Goal: Check status: Check status

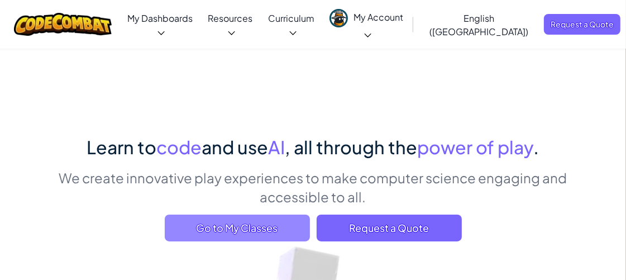
click at [252, 224] on span "Go to My Classes" at bounding box center [237, 227] width 145 height 27
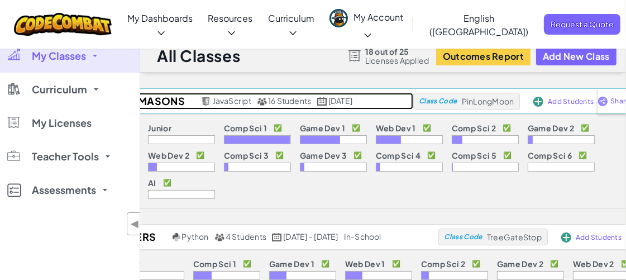
click at [156, 101] on h2 "6, 7 Masons" at bounding box center [150, 101] width 97 height 17
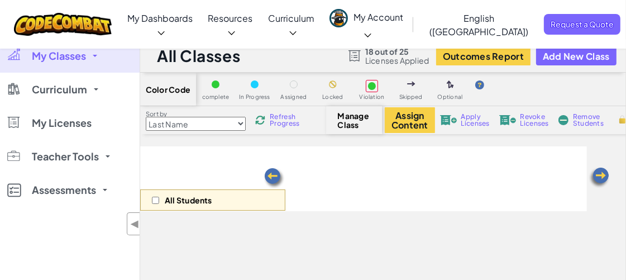
select select "560f1a9f22961295f9427742"
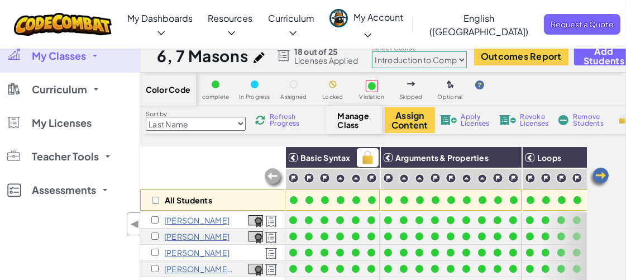
scroll to position [21, 0]
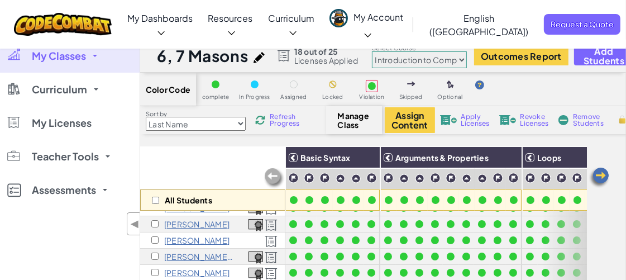
click at [598, 172] on img at bounding box center [599, 177] width 22 height 22
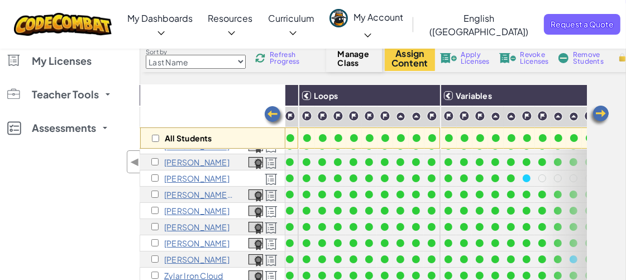
scroll to position [124, 0]
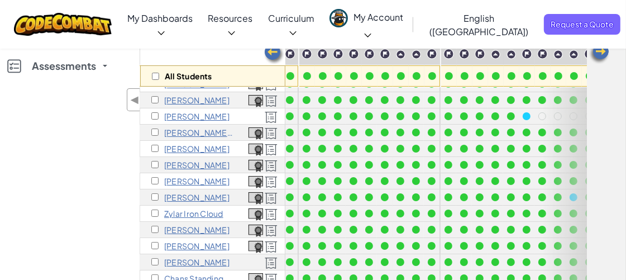
click at [605, 47] on img at bounding box center [599, 53] width 22 height 22
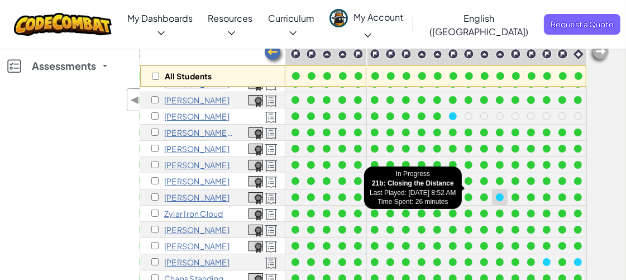
click at [496, 193] on div at bounding box center [500, 197] width 8 height 8
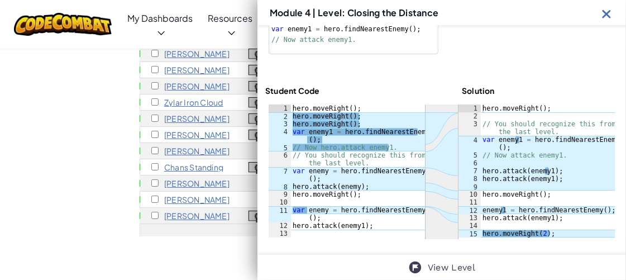
scroll to position [248, 0]
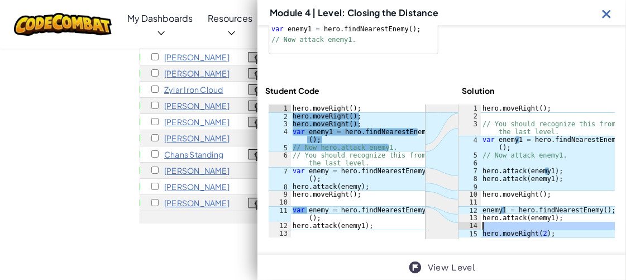
drag, startPoint x: 561, startPoint y: 235, endPoint x: 444, endPoint y: 226, distance: 117.6
click at [444, 226] on div "ההההההההההההההההההההההההההההההההההההההההההההההההההההההההההההההההההההההההההההההה…" at bounding box center [442, 171] width 346 height 135
click at [608, 13] on img at bounding box center [607, 14] width 14 height 14
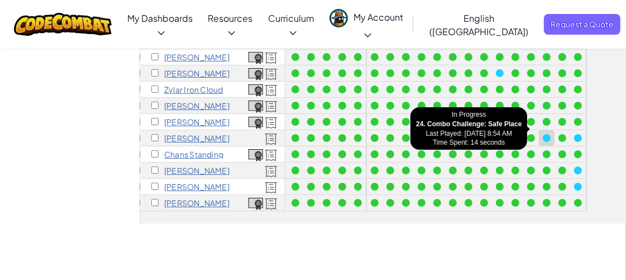
click at [543, 134] on div at bounding box center [547, 138] width 8 height 8
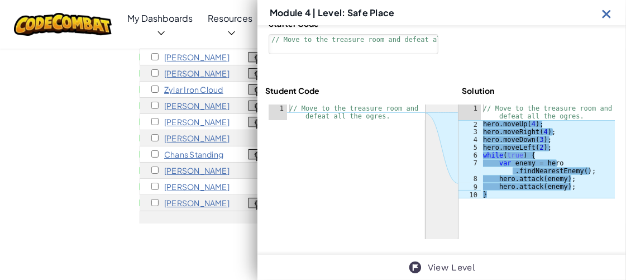
scroll to position [97, 0]
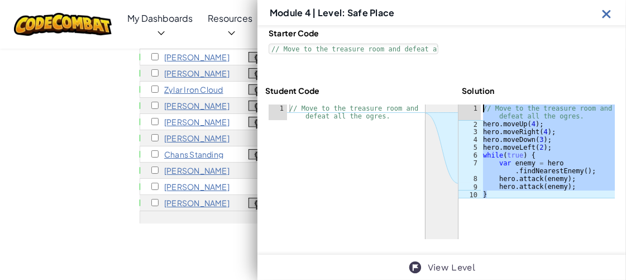
drag, startPoint x: 512, startPoint y: 198, endPoint x: 451, endPoint y: 106, distance: 110.0
click at [451, 106] on div "ההההההההההההההההההההההההההההההההההההההההההההההההההההההההההההההההההההההההההההההה…" at bounding box center [442, 171] width 346 height 135
click at [583, 210] on div at bounding box center [442, 171] width 346 height 135
click at [490, 56] on div "Starter Code 1 2 3 4 5 // Move to the treasure room and defeat all the ogres. ה…" at bounding box center [441, 41] width 353 height 33
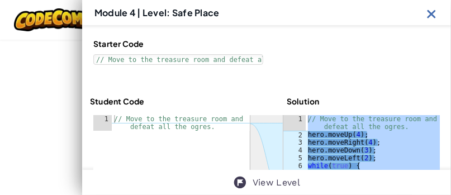
scroll to position [18, 306]
drag, startPoint x: 593, startPoint y: 0, endPoint x: 237, endPoint y: 79, distance: 364.5
click at [237, 80] on div "Starter Code 1 2 3 4 5 // Move to the treasure room and defeat all the ogres. ה…" at bounding box center [266, 124] width 369 height 204
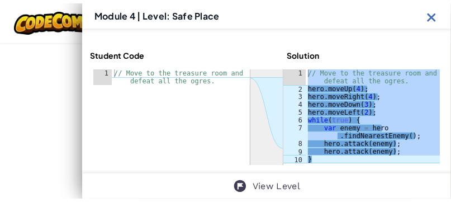
scroll to position [136, 0]
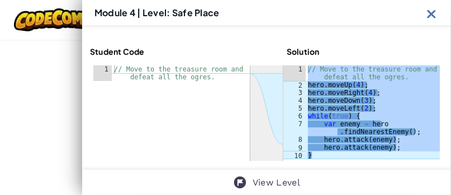
click at [359, 46] on div "Student Code Solution" at bounding box center [266, 54] width 353 height 16
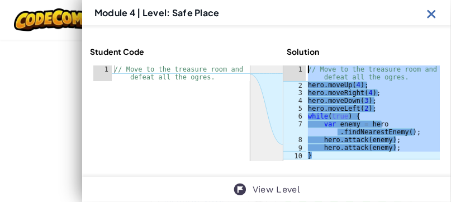
click at [387, 90] on div "// Move to the treasure room and defeat all the ogres. hero . moveUp ( 4 ) ; he…" at bounding box center [373, 112] width 134 height 94
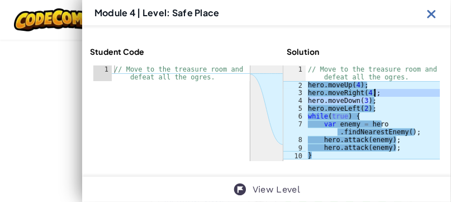
click at [398, 83] on div "// Move to the treasure room and defeat all the ogres. hero . moveUp ( 4 ) ; he…" at bounding box center [373, 123] width 134 height 117
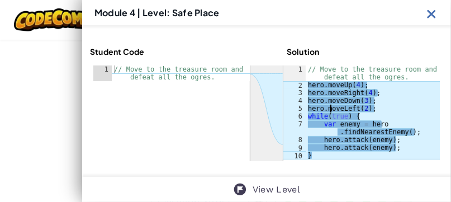
click at [327, 111] on div "// Move to the treasure room and defeat all the ogres. hero . moveUp ( 4 ) ; he…" at bounding box center [373, 123] width 134 height 117
click at [386, 49] on div "Student Code Solution" at bounding box center [266, 54] width 353 height 16
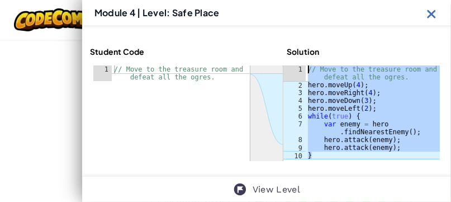
drag, startPoint x: 320, startPoint y: 157, endPoint x: 290, endPoint y: 61, distance: 100.0
click at [290, 62] on div "ההההההההההההההההההההההההההההההההההההההההההההההההההההההההההההההההההההההההההההההה…" at bounding box center [266, 113] width 353 height 102
type textarea "// Move to the treasure room and defeat all the ogres. hero.moveUp(4);"
click at [185, 51] on div "Student Code Solution" at bounding box center [266, 54] width 353 height 16
click at [428, 16] on img at bounding box center [431, 14] width 14 height 14
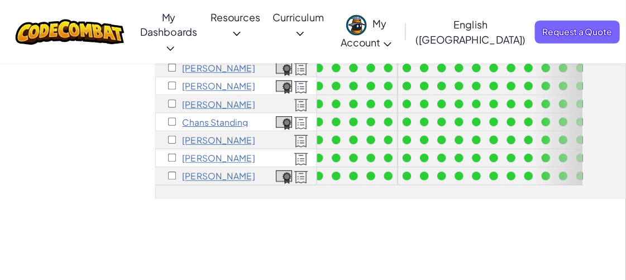
scroll to position [18, 305]
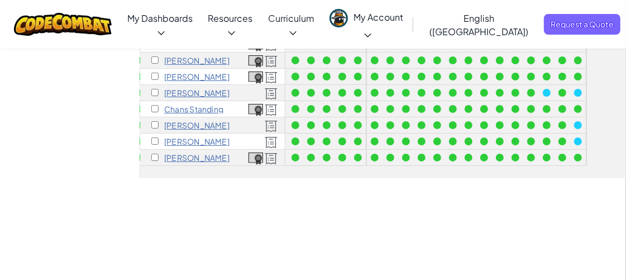
drag, startPoint x: 440, startPoint y: 0, endPoint x: 308, endPoint y: 214, distance: 252.0
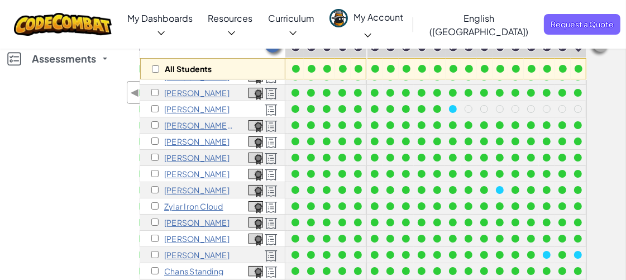
scroll to position [107, 0]
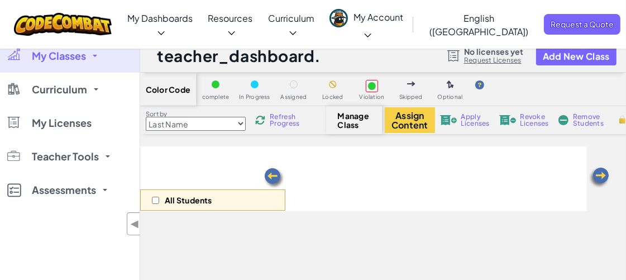
scroll to position [107, 0]
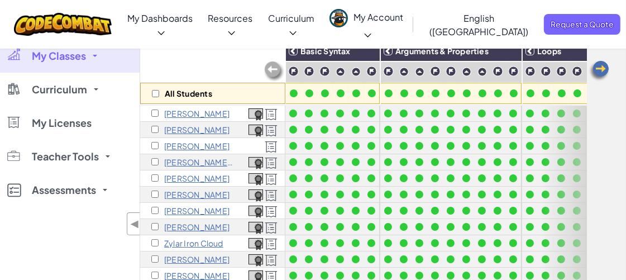
click at [598, 69] on img at bounding box center [599, 71] width 22 height 22
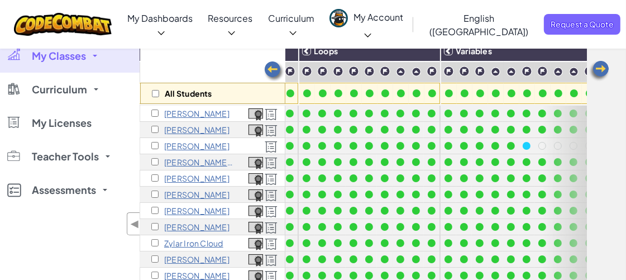
click at [598, 69] on img at bounding box center [599, 71] width 22 height 22
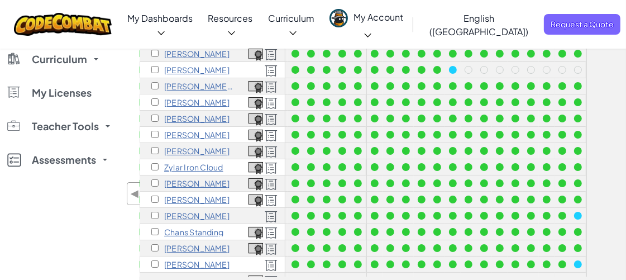
scroll to position [186, 0]
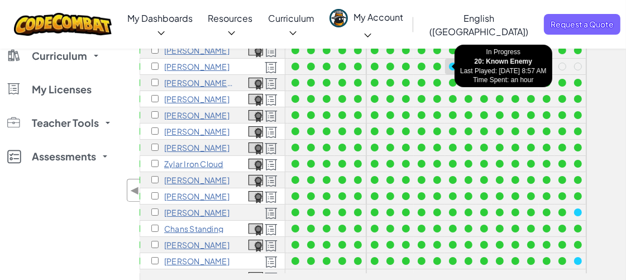
click at [449, 64] on div at bounding box center [453, 67] width 8 height 8
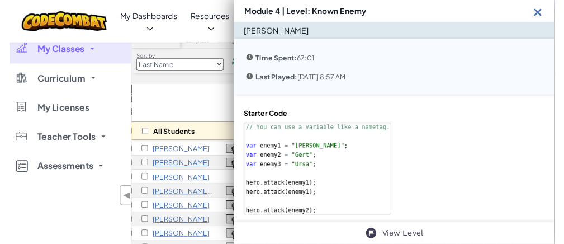
scroll to position [0, 0]
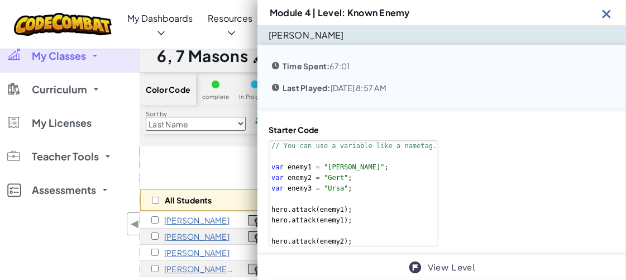
click at [604, 12] on img at bounding box center [607, 14] width 14 height 14
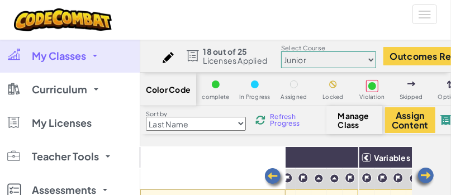
scroll to position [0, 306]
drag, startPoint x: 599, startPoint y: 1, endPoint x: 240, endPoint y: 156, distance: 390.8
click at [242, 158] on div "All Students" at bounding box center [212, 178] width 145 height 65
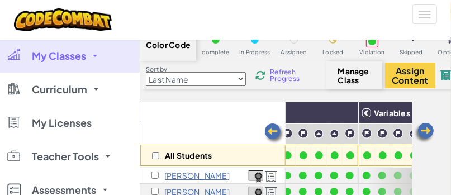
click at [428, 126] on img at bounding box center [424, 133] width 22 height 22
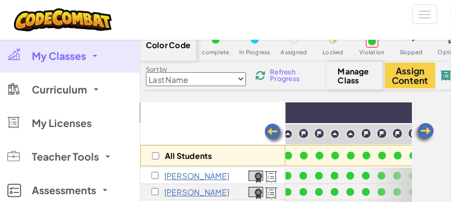
scroll to position [0, 478]
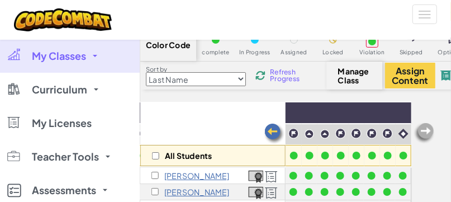
click at [428, 126] on img at bounding box center [424, 133] width 22 height 22
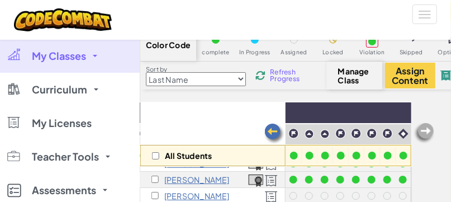
click at [272, 132] on img at bounding box center [274, 133] width 22 height 22
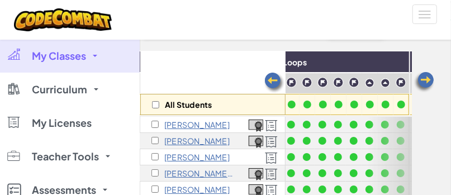
scroll to position [89, 0]
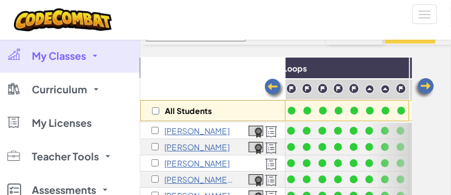
click at [426, 84] on img at bounding box center [424, 88] width 22 height 22
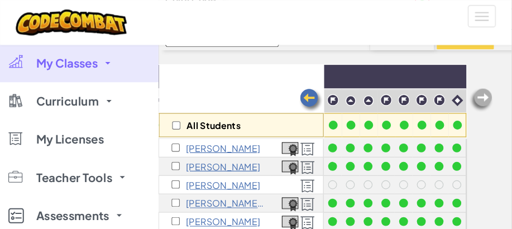
scroll to position [0, 418]
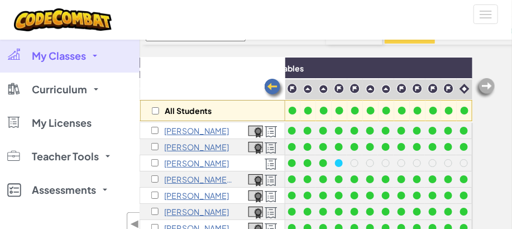
drag, startPoint x: 443, startPoint y: 1, endPoint x: 249, endPoint y: 44, distance: 198.6
click at [249, 44] on div "Sort by Last Name first Name Progress (High to Low) Progress (Low to Hight) Ref…" at bounding box center [475, 31] width 670 height 28
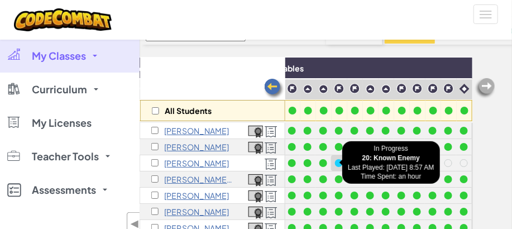
click at [335, 164] on div at bounding box center [339, 163] width 8 height 8
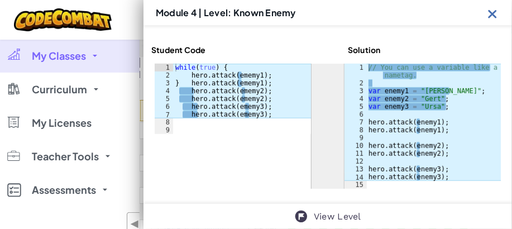
scroll to position [233, 0]
drag, startPoint x: 493, startPoint y: 11, endPoint x: 486, endPoint y: 9, distance: 7.3
click at [493, 11] on img at bounding box center [493, 14] width 14 height 14
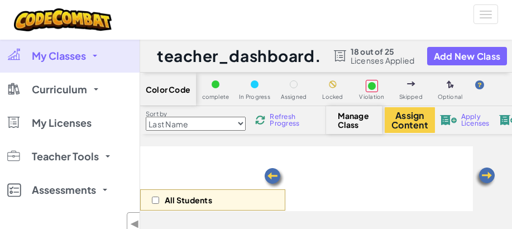
scroll to position [89, 0]
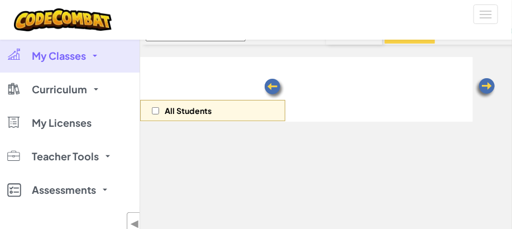
select select "560f1a9f22961295f9427742"
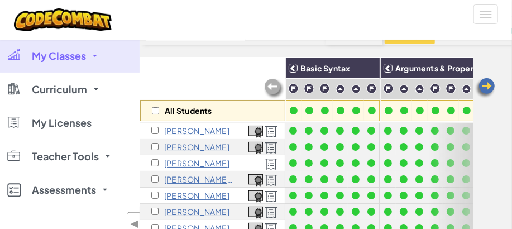
click at [489, 83] on img at bounding box center [485, 88] width 22 height 22
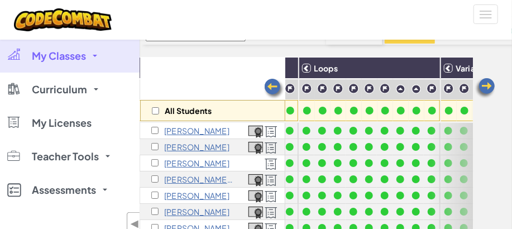
click at [489, 83] on img at bounding box center [485, 88] width 22 height 22
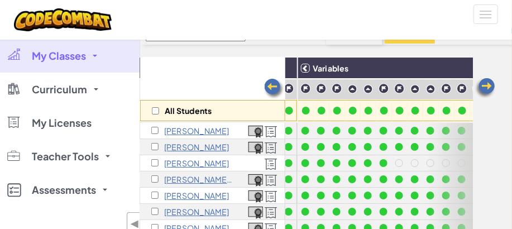
scroll to position [0, 418]
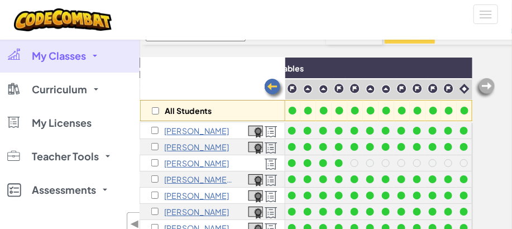
click at [489, 83] on img at bounding box center [485, 88] width 22 height 22
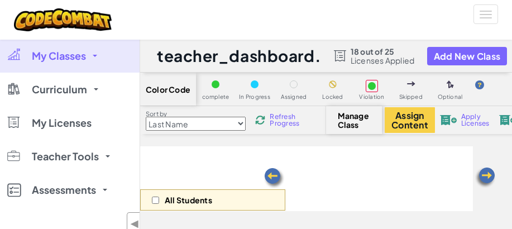
scroll to position [90, 0]
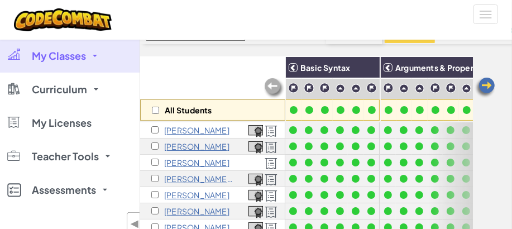
click at [491, 80] on img at bounding box center [485, 88] width 22 height 22
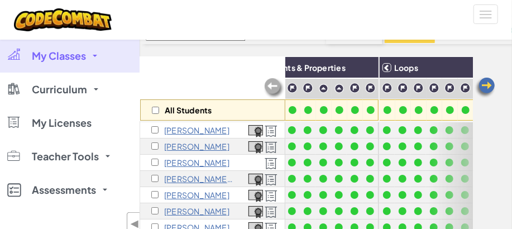
scroll to position [0, 223]
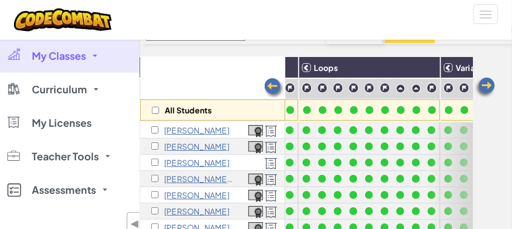
click at [491, 80] on img at bounding box center [485, 88] width 22 height 22
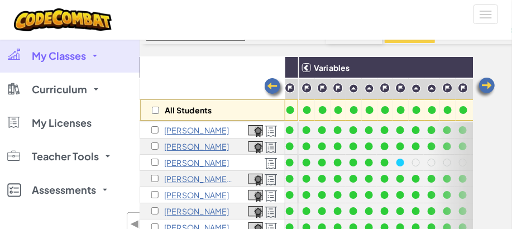
scroll to position [0, 418]
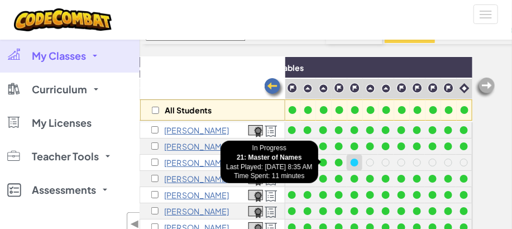
click at [351, 159] on div at bounding box center [355, 163] width 8 height 8
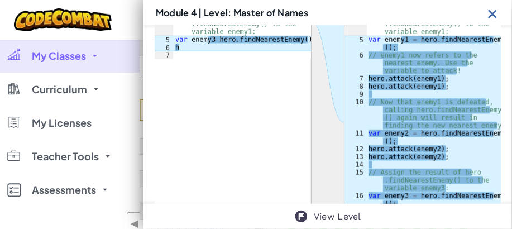
scroll to position [406, 0]
